Goal: Information Seeking & Learning: Find specific page/section

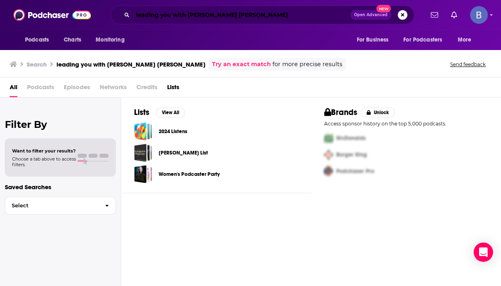
click at [147, 15] on input "leading you with [PERSON_NAME] [PERSON_NAME]" at bounding box center [242, 14] width 218 height 13
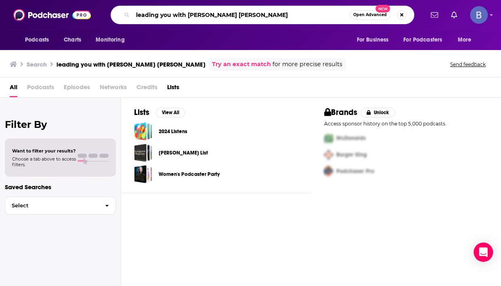
drag, startPoint x: 226, startPoint y: 16, endPoint x: 124, endPoint y: 16, distance: 101.3
click at [124, 16] on div "leading you with [PERSON_NAME] [PERSON_NAME] Open Advanced New" at bounding box center [263, 15] width 304 height 19
type input "k"
type input "financial advisor success podcast"
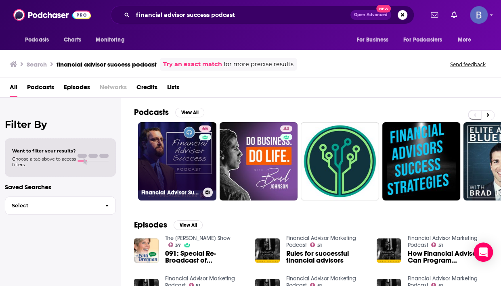
click at [166, 158] on link "65 Financial Advisor Success" at bounding box center [177, 161] width 78 height 78
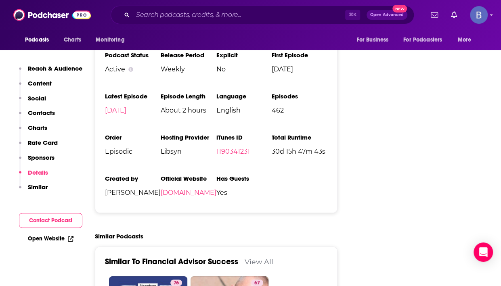
scroll to position [1526, 0]
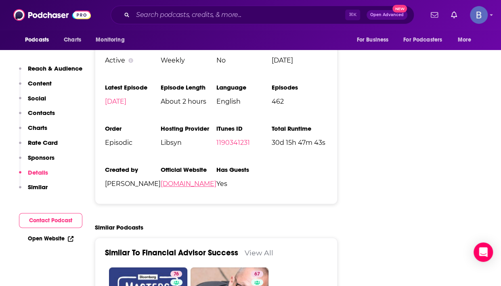
click at [169, 180] on link "[DOMAIN_NAME]" at bounding box center [189, 184] width 56 height 8
